Goal: Use online tool/utility: Utilize a website feature to perform a specific function

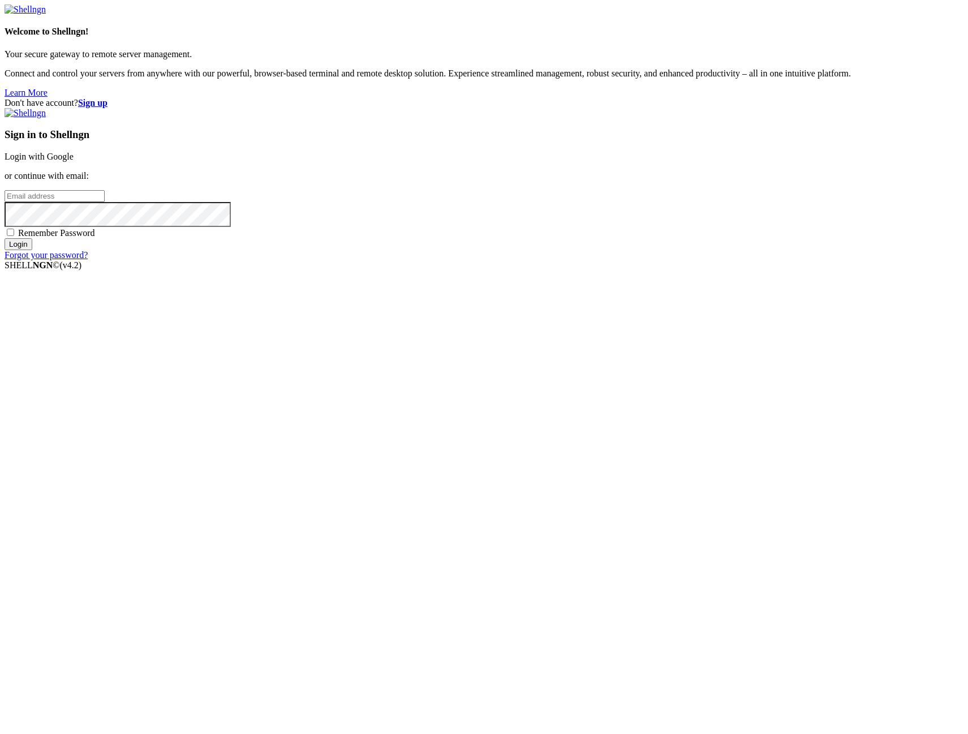
click at [74, 161] on link "Login with Google" at bounding box center [39, 157] width 69 height 10
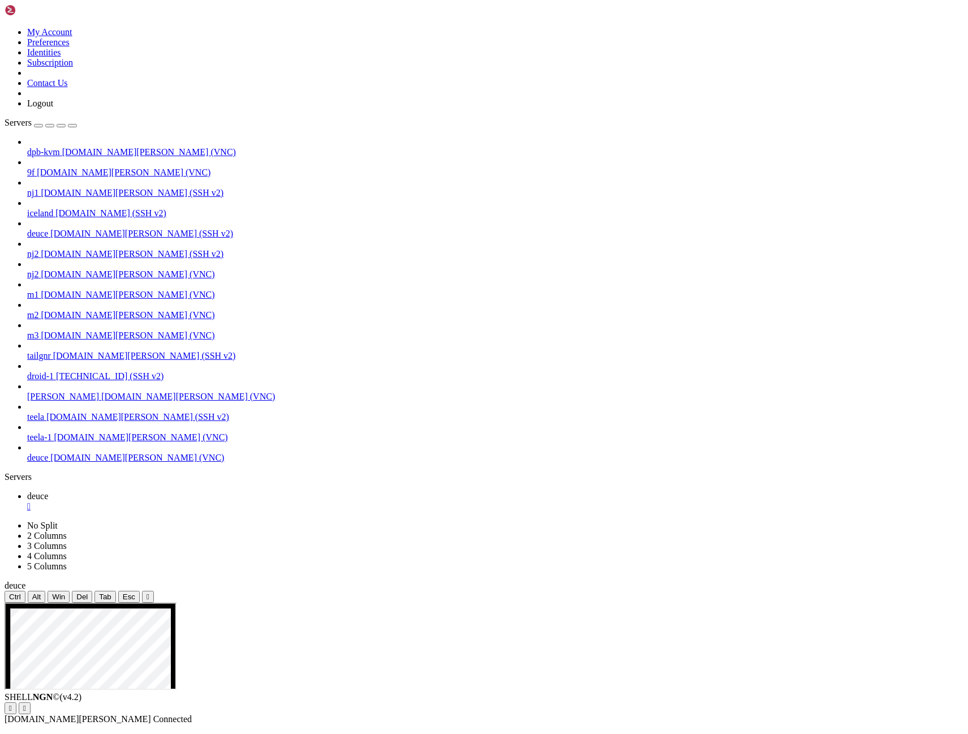
click at [72, 126] on icon "button" at bounding box center [72, 126] width 0 height 0
